Goal: Task Accomplishment & Management: Manage account settings

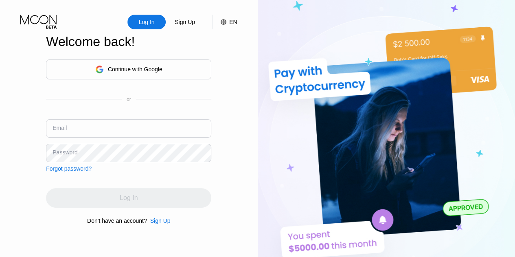
type input "[EMAIL_ADDRESS][DOMAIN_NAME]"
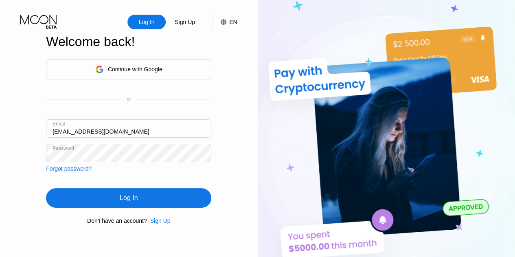
click at [339, 118] on img at bounding box center [387, 141] width 258 height 282
click at [145, 199] on div "Log In" at bounding box center [128, 198] width 165 height 20
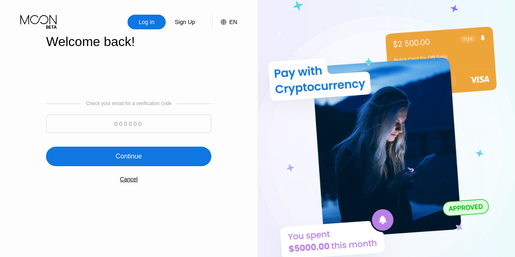
click at [131, 123] on input at bounding box center [128, 123] width 165 height 18
paste input "176760"
type input "176760"
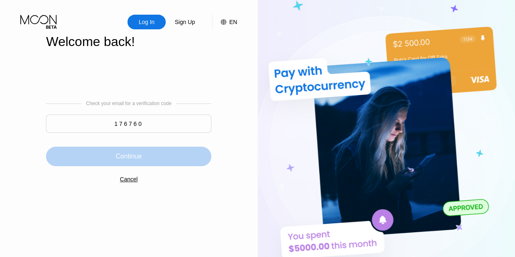
click at [138, 160] on div "Continue" at bounding box center [129, 156] width 26 height 8
